Goal: Information Seeking & Learning: Learn about a topic

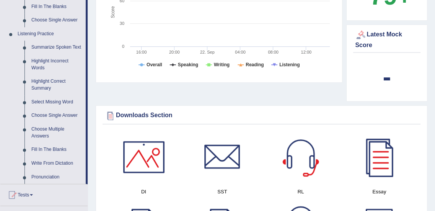
scroll to position [382, 0]
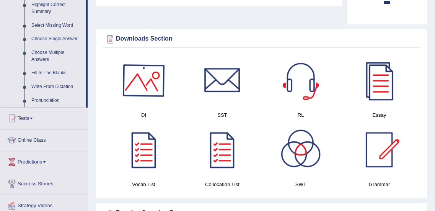
click at [152, 77] on div at bounding box center [144, 81] width 54 height 54
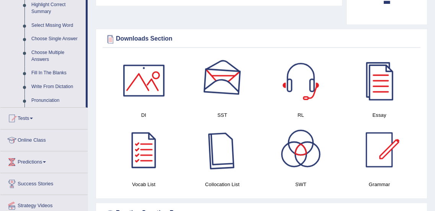
click at [225, 79] on div at bounding box center [222, 81] width 54 height 54
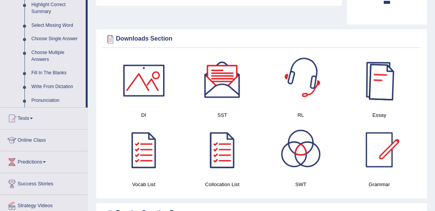
click at [300, 63] on div at bounding box center [301, 81] width 54 height 54
click at [379, 78] on div at bounding box center [379, 81] width 54 height 54
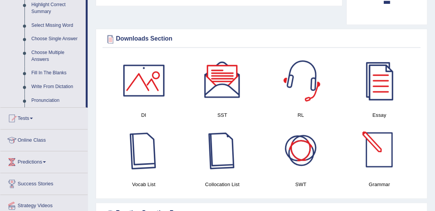
click at [145, 139] on div at bounding box center [144, 150] width 54 height 54
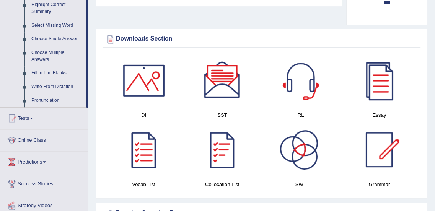
click at [296, 149] on div at bounding box center [301, 150] width 54 height 54
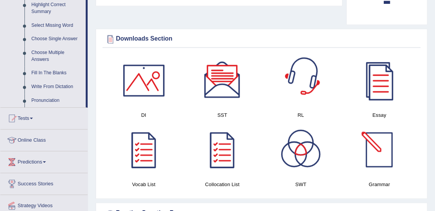
click at [377, 130] on div at bounding box center [379, 150] width 54 height 54
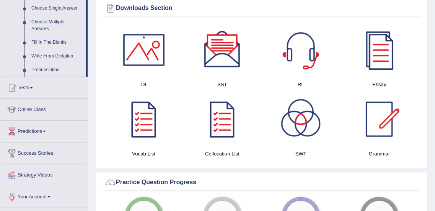
scroll to position [459, 0]
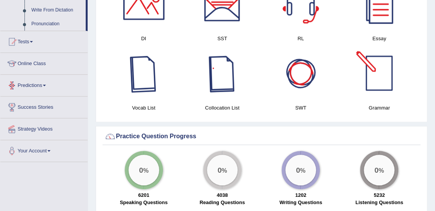
click at [43, 82] on link "Predictions" at bounding box center [43, 84] width 87 height 19
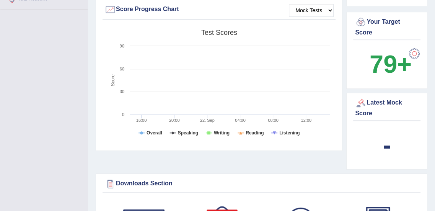
scroll to position [96, 0]
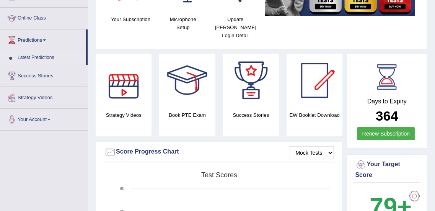
click at [35, 56] on link "Latest Predictions" at bounding box center [50, 58] width 72 height 14
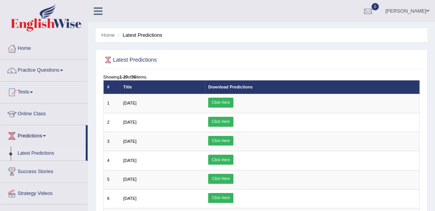
scroll to position [25, 0]
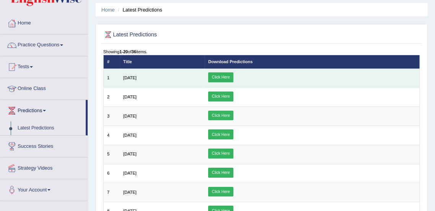
click at [233, 76] on link "Click Here" at bounding box center [220, 77] width 25 height 10
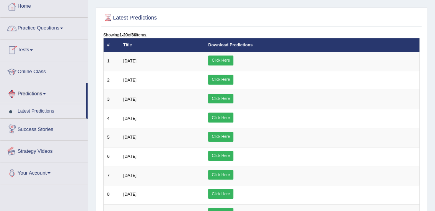
scroll to position [76, 0]
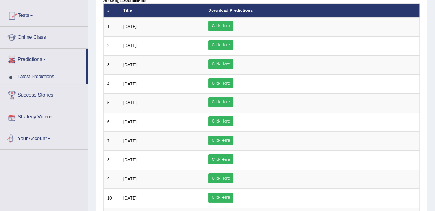
click at [45, 137] on link "Your Account" at bounding box center [43, 137] width 87 height 19
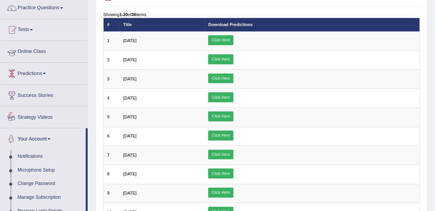
scroll to position [0, 0]
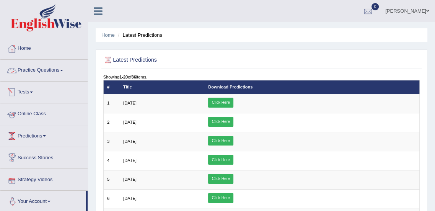
click at [58, 70] on link "Practice Questions" at bounding box center [43, 69] width 87 height 19
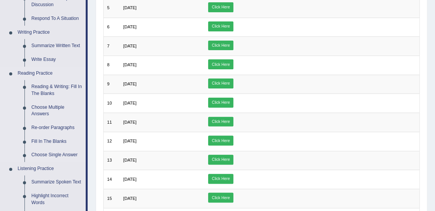
scroll to position [178, 0]
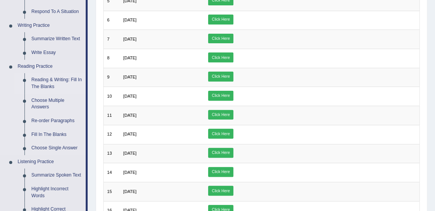
click at [47, 83] on link "Reading & Writing: Fill In The Blanks" at bounding box center [57, 83] width 58 height 20
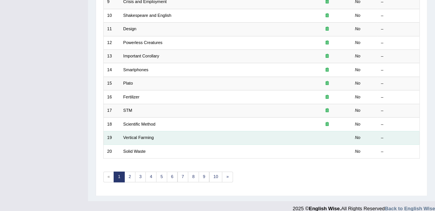
scroll to position [229, 0]
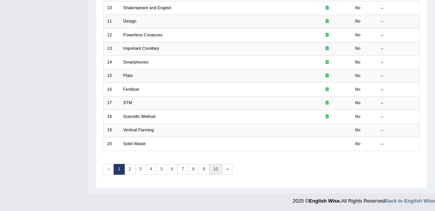
click at [218, 167] on link "10" at bounding box center [215, 169] width 13 height 11
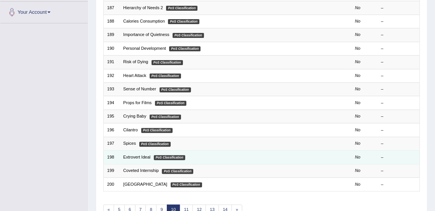
scroll to position [229, 0]
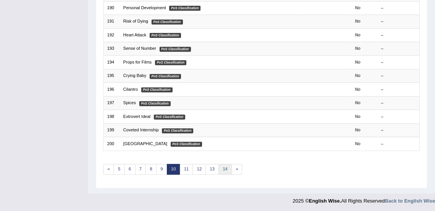
click at [223, 169] on link "14" at bounding box center [224, 169] width 13 height 11
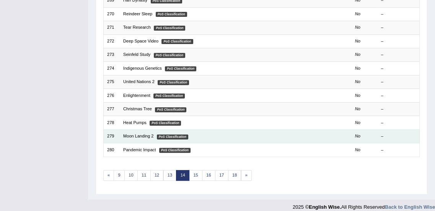
scroll to position [229, 0]
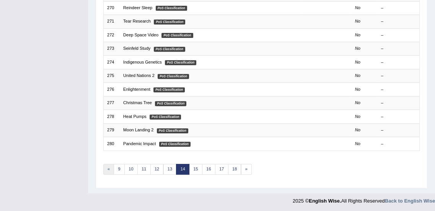
click at [113, 168] on link "«" at bounding box center [108, 169] width 11 height 11
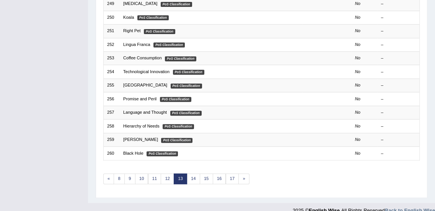
scroll to position [229, 0]
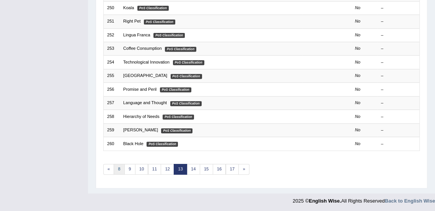
click at [116, 169] on link "8" at bounding box center [119, 169] width 11 height 11
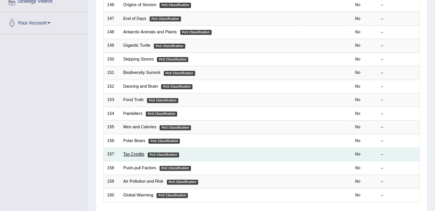
scroll to position [229, 0]
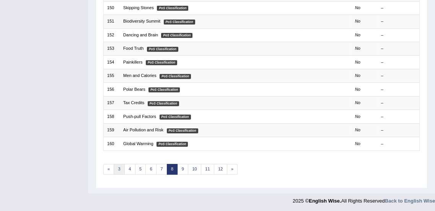
click at [120, 168] on link "3" at bounding box center [119, 169] width 11 height 11
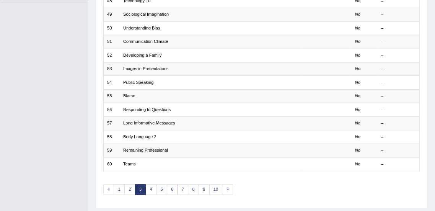
scroll to position [229, 0]
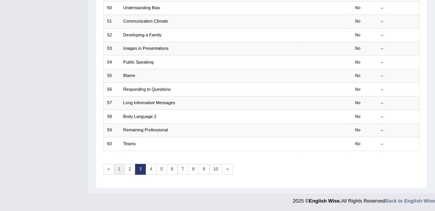
click at [116, 168] on link "1" at bounding box center [119, 169] width 11 height 11
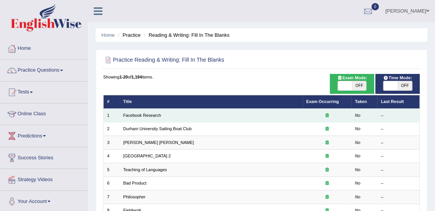
click at [326, 116] on icon at bounding box center [326, 115] width 3 height 4
